Goal: Check status: Check status

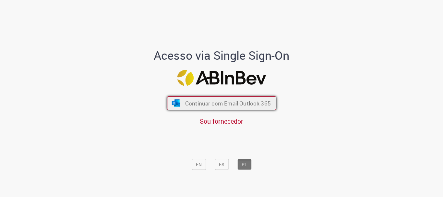
click at [211, 106] on span "Continuar com Email Outlook 365" at bounding box center [228, 103] width 86 height 7
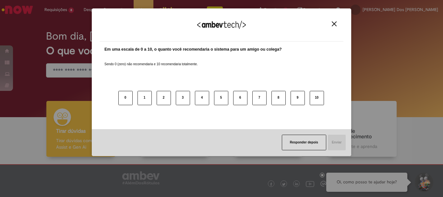
click at [335, 26] on img "Close" at bounding box center [334, 23] width 5 height 5
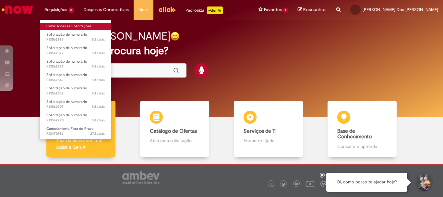
click at [66, 25] on link "Exibir Todas as Solicitações" at bounding box center [75, 26] width 71 height 7
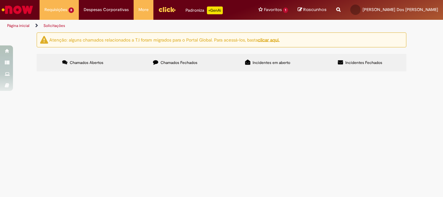
scroll to position [56, 0]
click at [0, 0] on td "LOCAÇÃO DE PLATAFORMA - EQUIPA" at bounding box center [0, 0] width 0 height 0
click at [0, 0] on span "Solicitação de numerário" at bounding box center [0, 0] width 0 height 0
click at [0, 0] on td "ALSCO TOALHEIRO" at bounding box center [0, 0] width 0 height 0
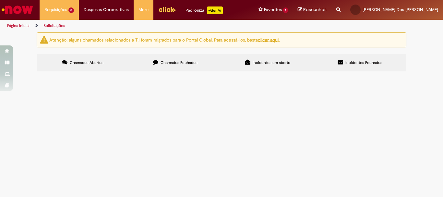
click at [0, 0] on span "ALSCO TOALHEIRO" at bounding box center [0, 0] width 0 height 0
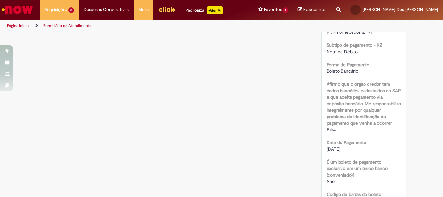
scroll to position [361, 0]
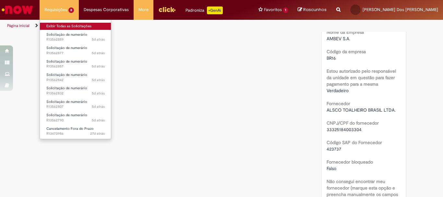
click at [70, 29] on link "Exibir Todas as Solicitações" at bounding box center [75, 26] width 71 height 7
